Goal: Information Seeking & Learning: Learn about a topic

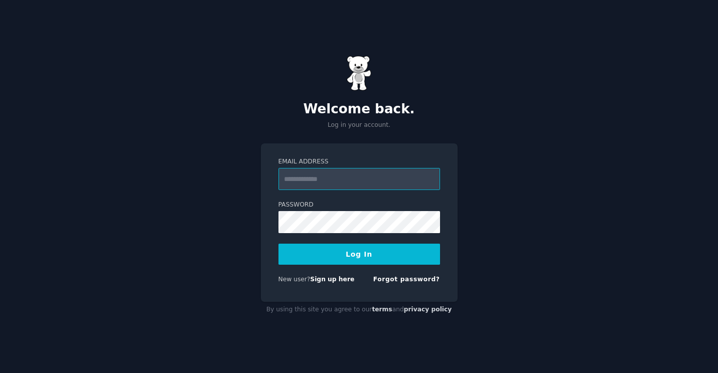
click at [311, 182] on input "Email Address" at bounding box center [359, 179] width 162 height 22
type input "**********"
click at [363, 248] on button "Log In" at bounding box center [359, 254] width 162 height 21
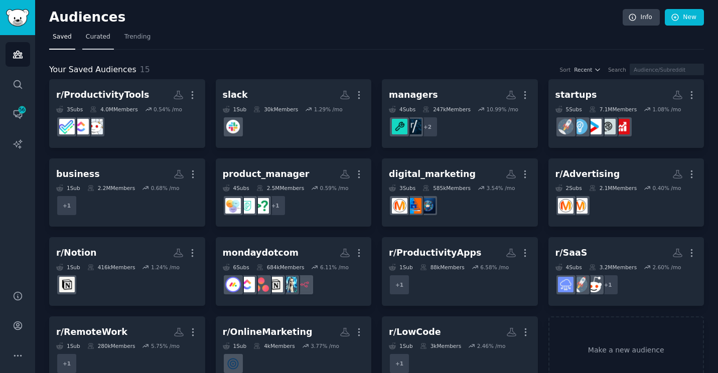
click at [94, 44] on link "Curated" at bounding box center [98, 39] width 32 height 21
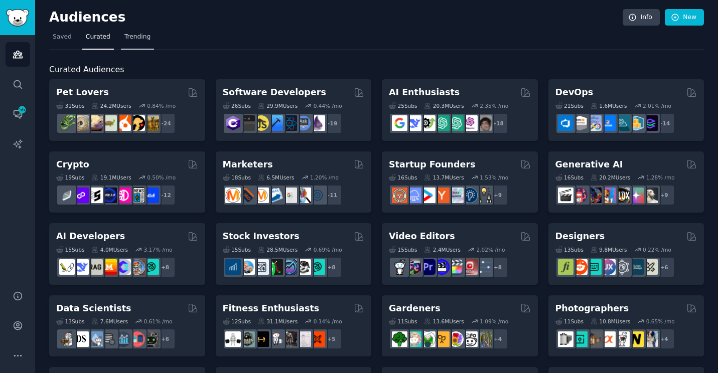
click at [129, 38] on span "Trending" at bounding box center [137, 37] width 26 height 9
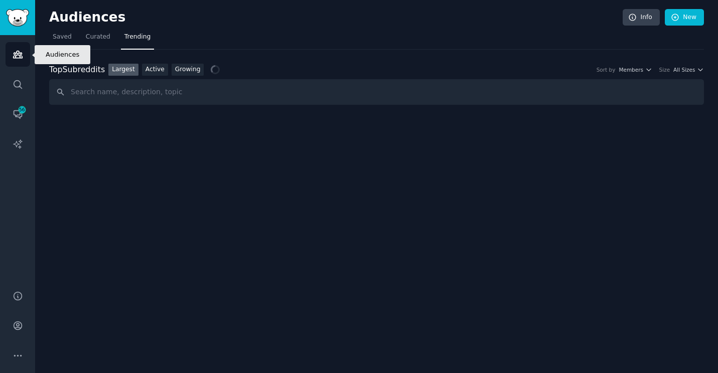
click at [23, 65] on link "Audiences" at bounding box center [18, 54] width 25 height 25
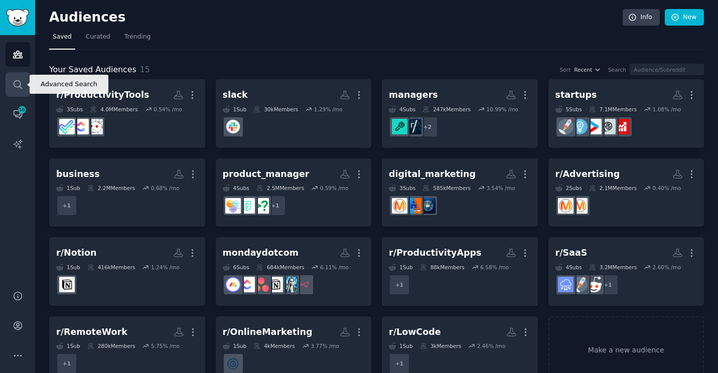
click at [19, 87] on icon "Sidebar" at bounding box center [18, 84] width 11 height 11
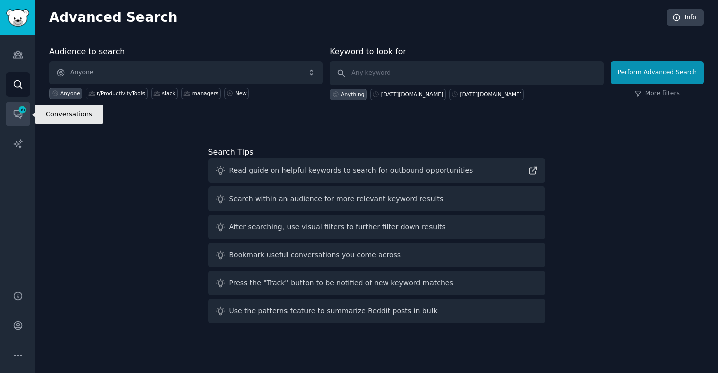
click at [14, 114] on icon "Sidebar" at bounding box center [18, 115] width 8 height 8
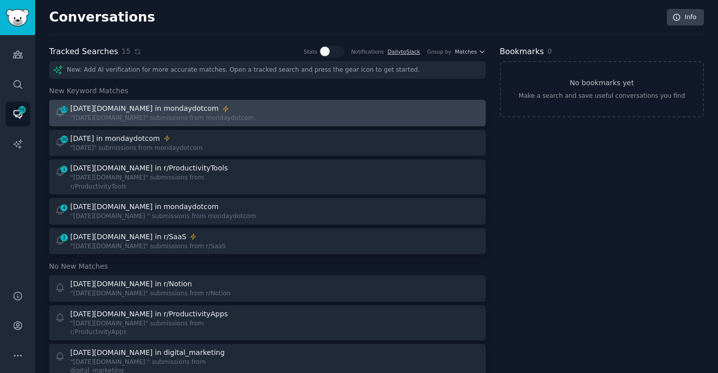
click at [100, 110] on div "monday.com in mondaydotcom" at bounding box center [144, 108] width 149 height 11
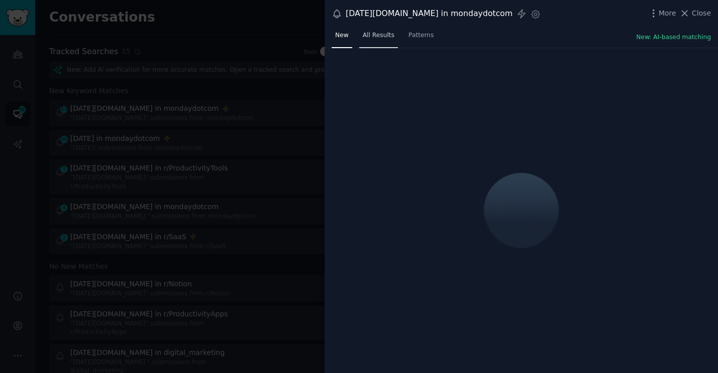
click at [379, 34] on span "All Results" at bounding box center [379, 35] width 32 height 9
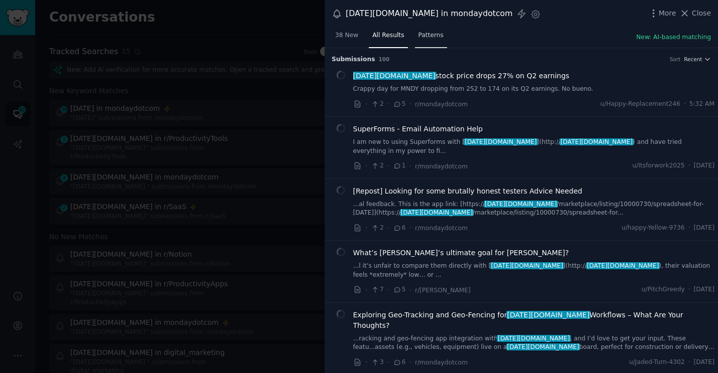
click at [428, 35] on span "Patterns" at bounding box center [430, 35] width 25 height 9
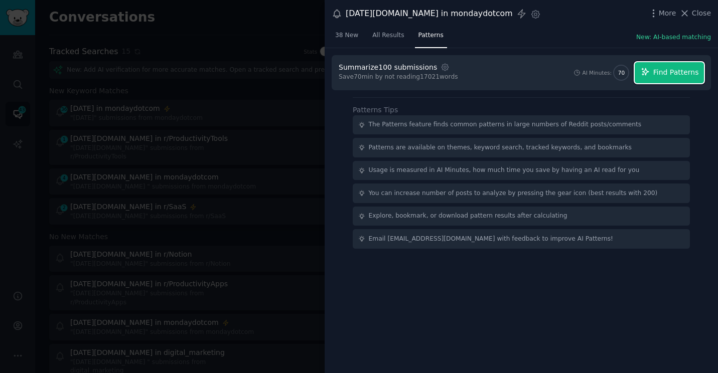
click at [659, 68] on span "Find Patterns" at bounding box center [676, 72] width 46 height 11
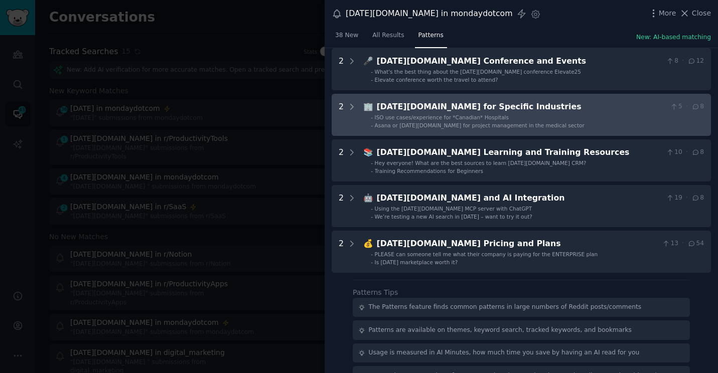
scroll to position [213, 0]
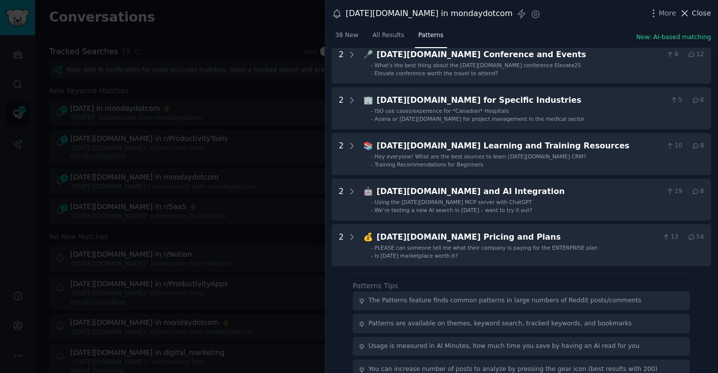
click at [701, 12] on span "Close" at bounding box center [701, 13] width 19 height 11
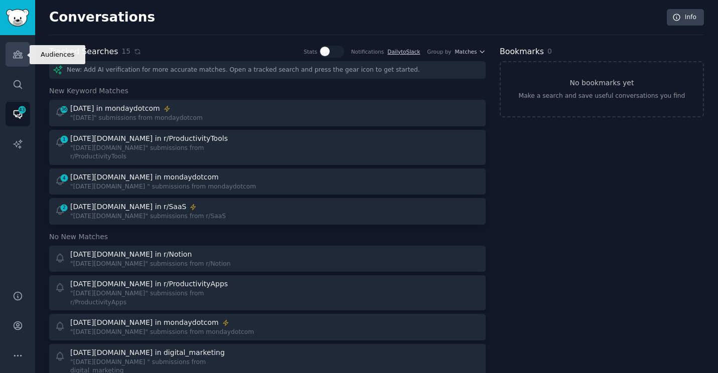
click at [21, 47] on link "Audiences" at bounding box center [18, 54] width 25 height 25
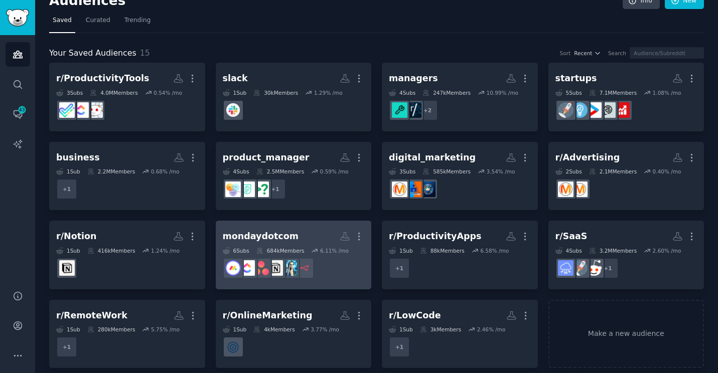
scroll to position [26, 0]
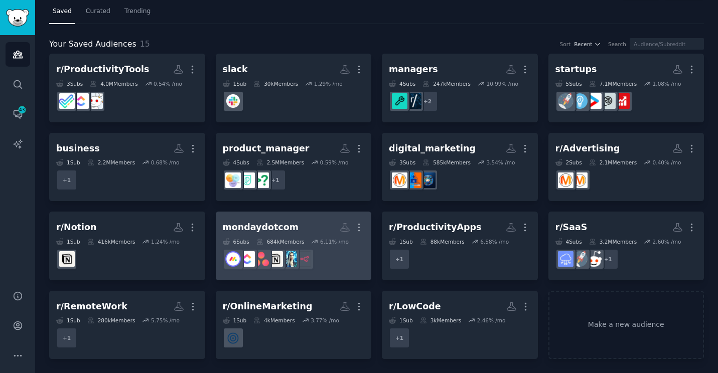
click at [325, 245] on div "6.11 % /mo" at bounding box center [334, 241] width 29 height 7
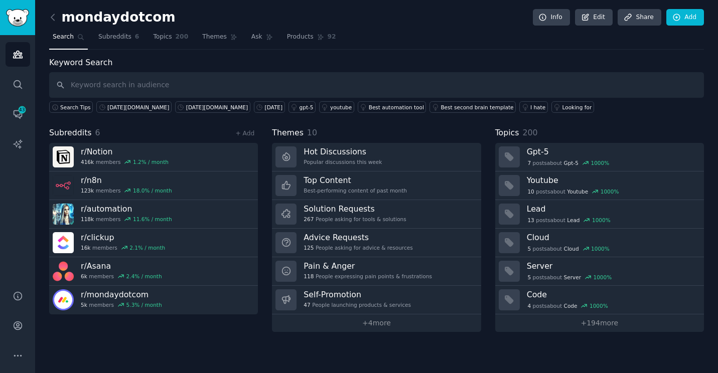
click at [55, 38] on span "Search" at bounding box center [63, 37] width 21 height 9
click at [15, 62] on link "Audiences" at bounding box center [18, 54] width 25 height 25
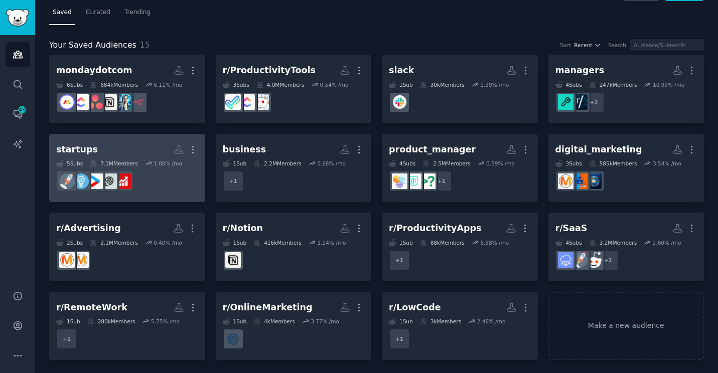
scroll to position [26, 0]
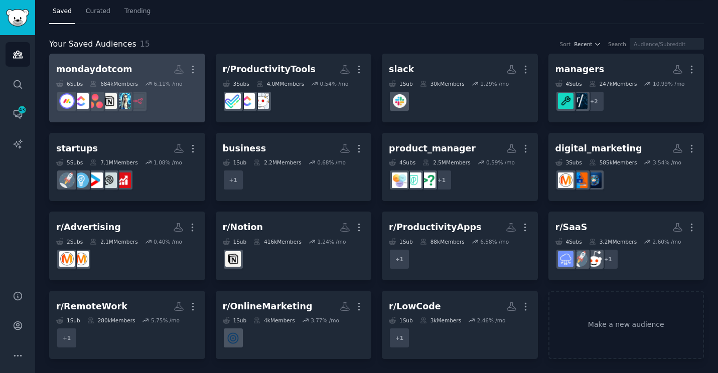
click at [137, 69] on h2 "mondaydotcom More" at bounding box center [127, 70] width 142 height 18
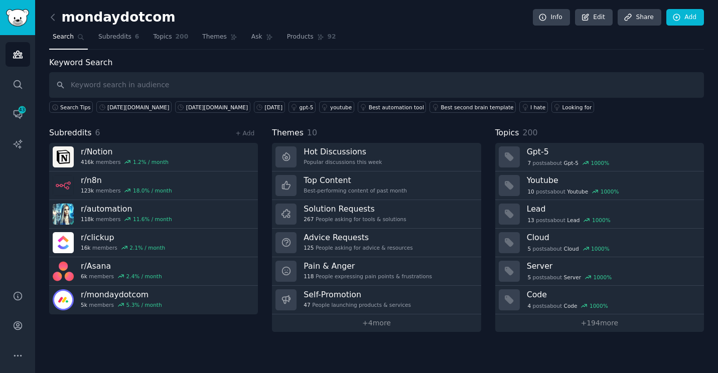
click at [157, 86] on input "text" at bounding box center [376, 85] width 655 height 26
click at [18, 149] on icon "Sidebar" at bounding box center [18, 144] width 11 height 11
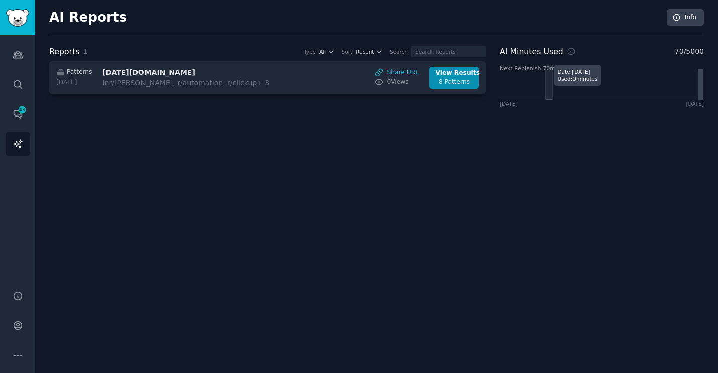
click at [545, 88] on icon "Next Replenish: 70 mins on 2025-09-11" at bounding box center [602, 82] width 204 height 35
click at [498, 96] on div "Reports 1 Type All Sort Recent Search Patterns 2025-08-12 monday.com In r/Asana…" at bounding box center [376, 84] width 655 height 76
click at [503, 94] on icon "Next Replenish: 70 mins on 2025-09-11" at bounding box center [602, 82] width 204 height 35
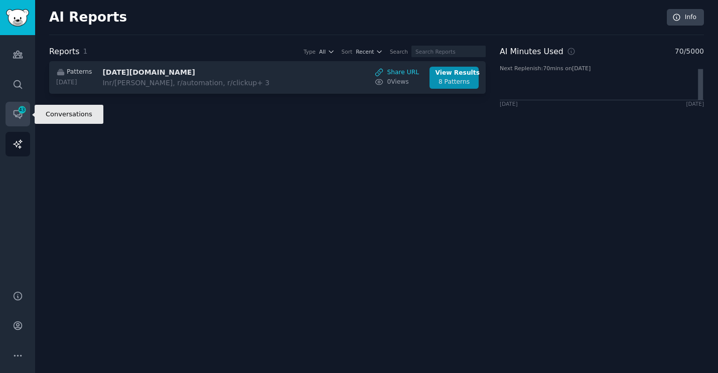
click at [22, 107] on span "43" at bounding box center [22, 109] width 9 height 7
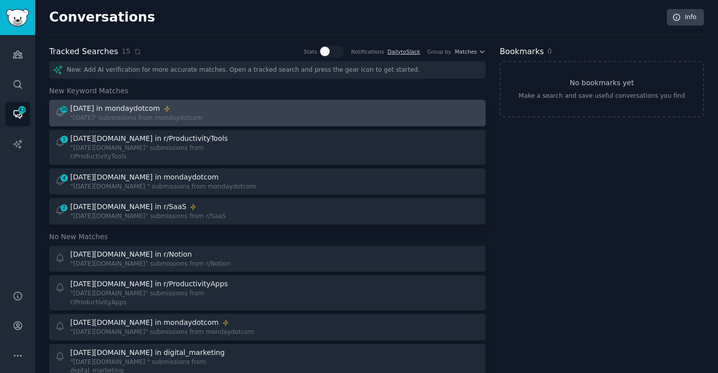
click at [155, 112] on div "monday in mondaydotcom" at bounding box center [115, 108] width 90 height 11
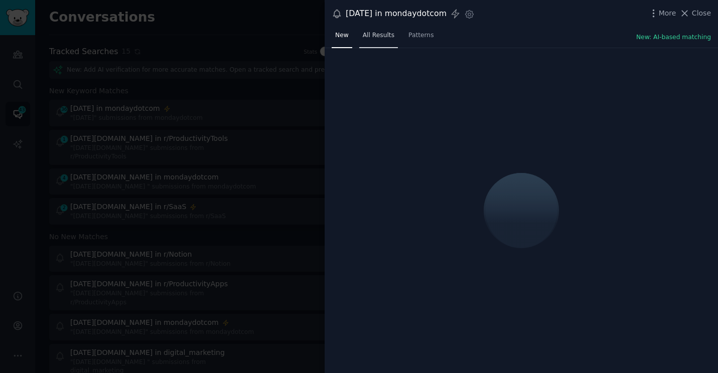
click at [378, 41] on link "All Results" at bounding box center [378, 38] width 39 height 21
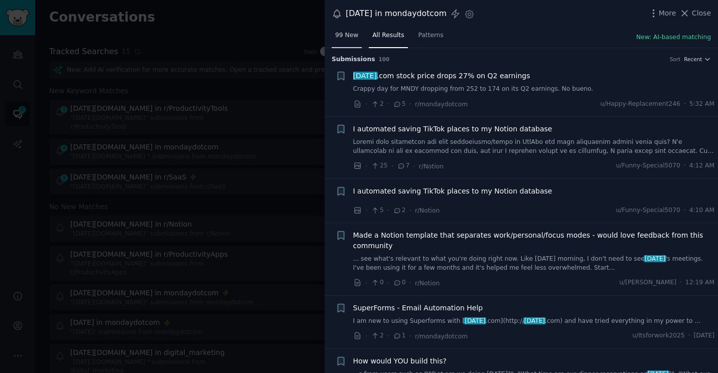
click at [351, 40] on link "99 New" at bounding box center [347, 38] width 30 height 21
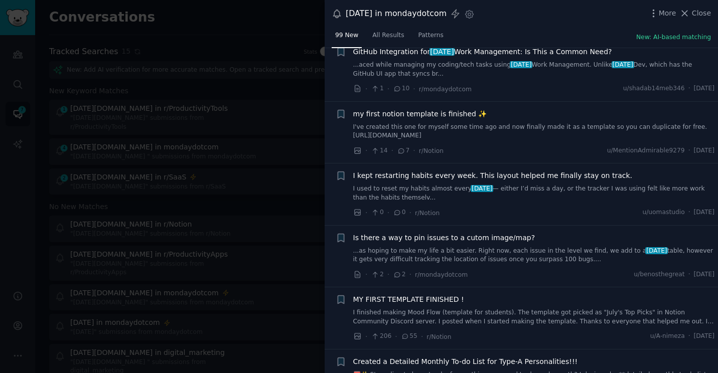
scroll to position [743, 0]
click at [696, 12] on span "Close" at bounding box center [701, 13] width 19 height 11
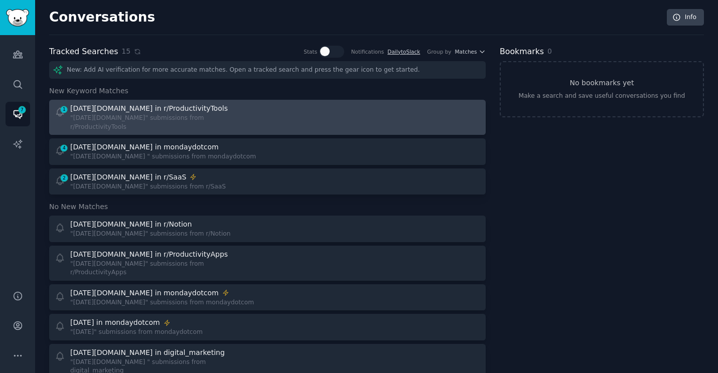
click at [212, 111] on div "monday.com in r/ProductivityTools" at bounding box center [165, 108] width 190 height 11
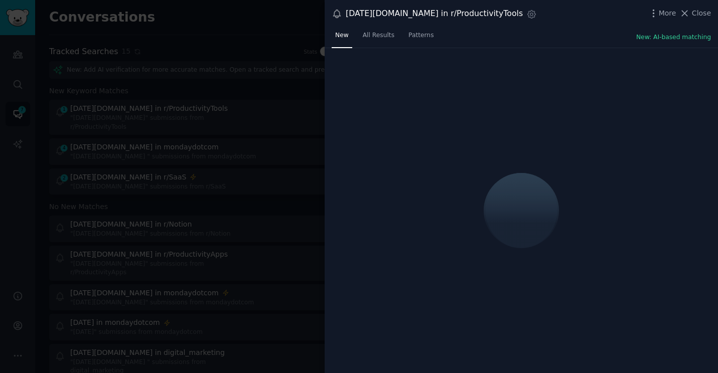
click at [697, 8] on span "Close" at bounding box center [701, 13] width 19 height 11
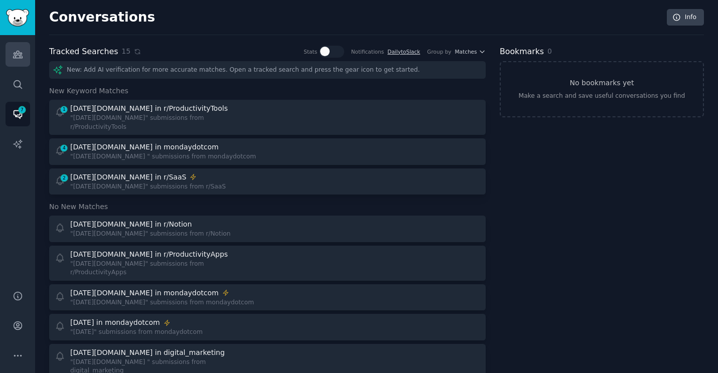
click at [17, 60] on link "Audiences" at bounding box center [18, 54] width 25 height 25
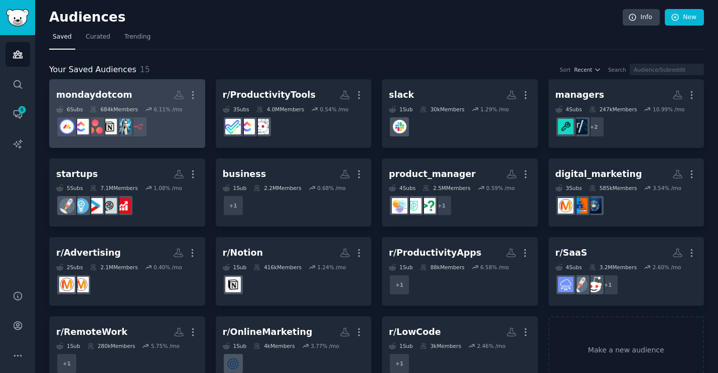
click at [132, 95] on h2 "mondaydotcom More" at bounding box center [127, 95] width 142 height 18
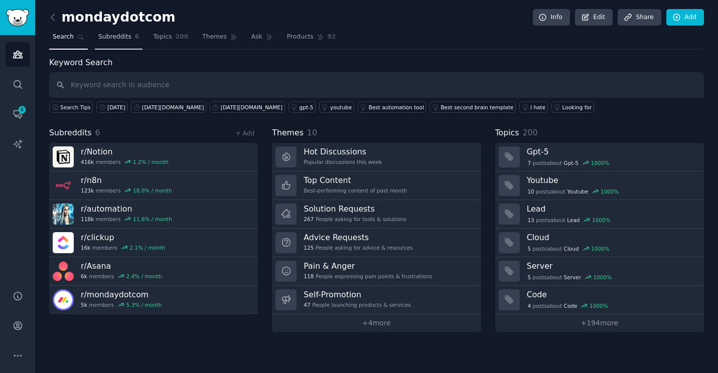
click at [115, 36] on span "Subreddits" at bounding box center [114, 37] width 33 height 9
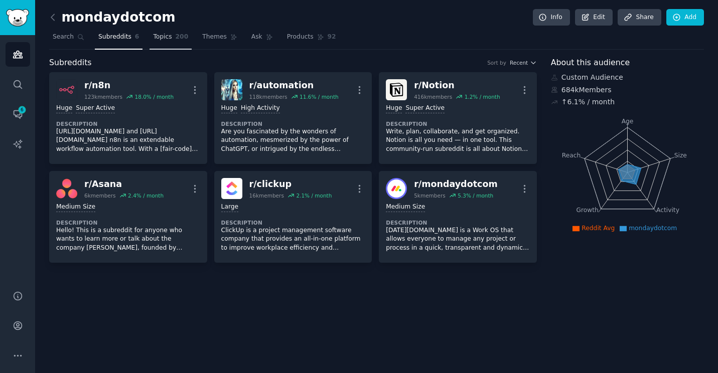
click at [170, 37] on span "Topics" at bounding box center [162, 37] width 19 height 9
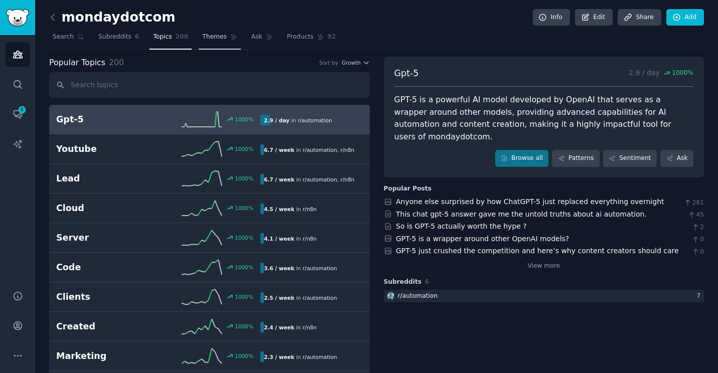
click at [212, 33] on span "Themes" at bounding box center [214, 37] width 25 height 9
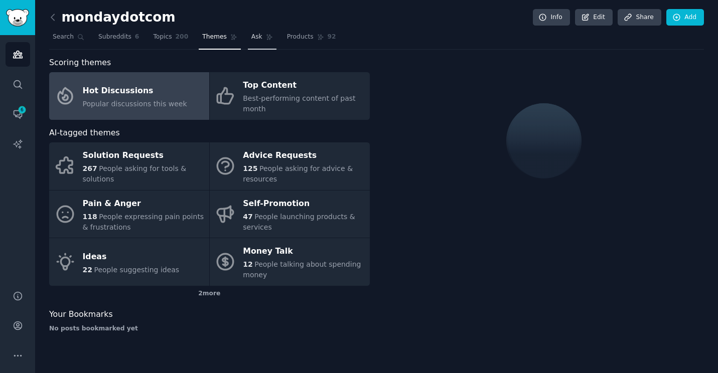
click at [255, 38] on span "Ask" at bounding box center [256, 37] width 11 height 9
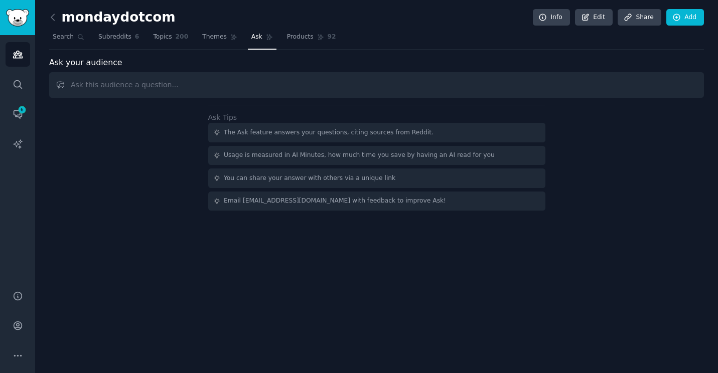
click at [208, 94] on input "text" at bounding box center [376, 85] width 655 height 26
click at [304, 34] on span "Products" at bounding box center [300, 37] width 27 height 9
